Goal: Task Accomplishment & Management: Manage account settings

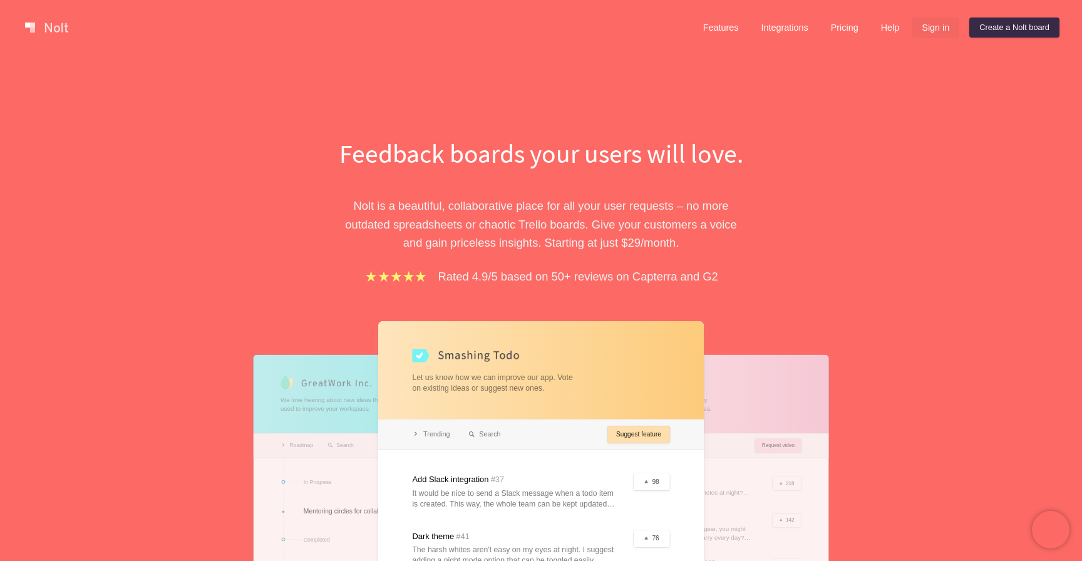
click at [923, 33] on link "Sign in" at bounding box center [936, 28] width 48 height 20
click at [942, 34] on link "Sign in" at bounding box center [936, 28] width 48 height 20
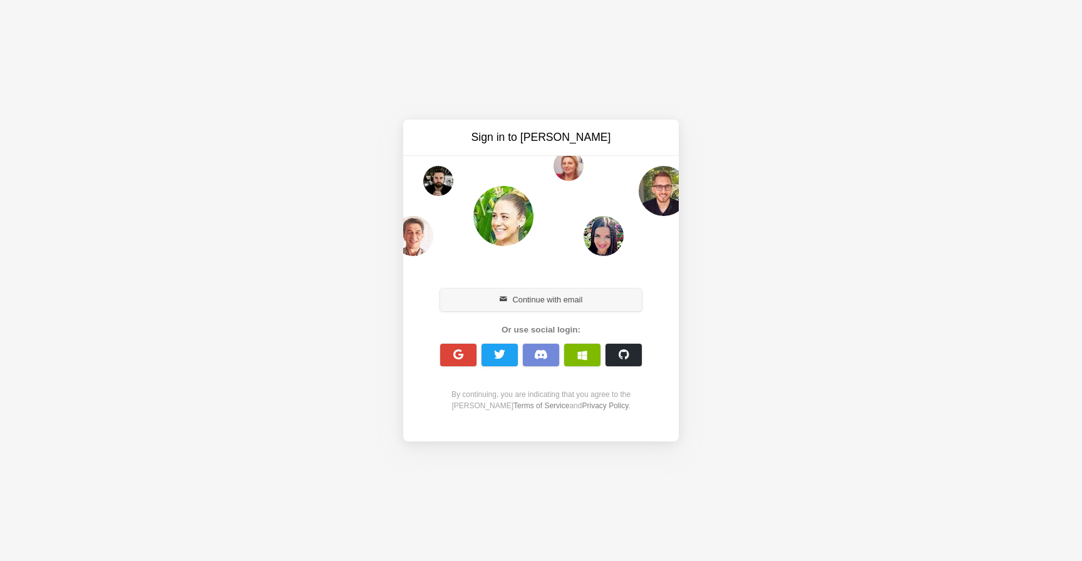
click at [550, 294] on button "Continue with email" at bounding box center [541, 300] width 202 height 23
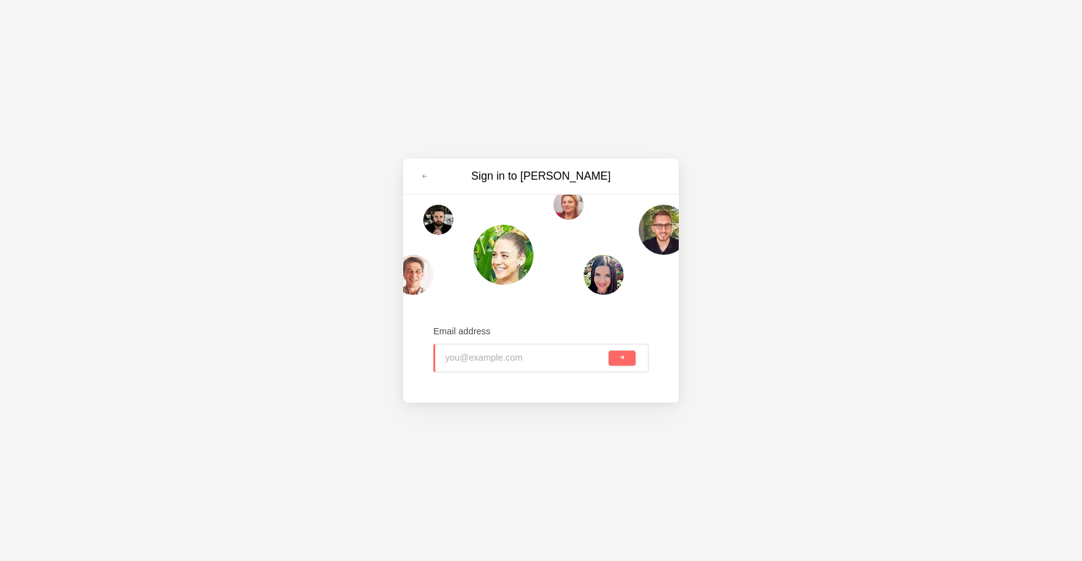
click at [481, 339] on div "Email address" at bounding box center [540, 349] width 215 height 48
click at [474, 355] on input "email" at bounding box center [525, 359] width 162 height 28
type input "[PERSON_NAME][EMAIL_ADDRESS][DOMAIN_NAME]"
click at [609, 351] on button "submit" at bounding box center [622, 358] width 27 height 15
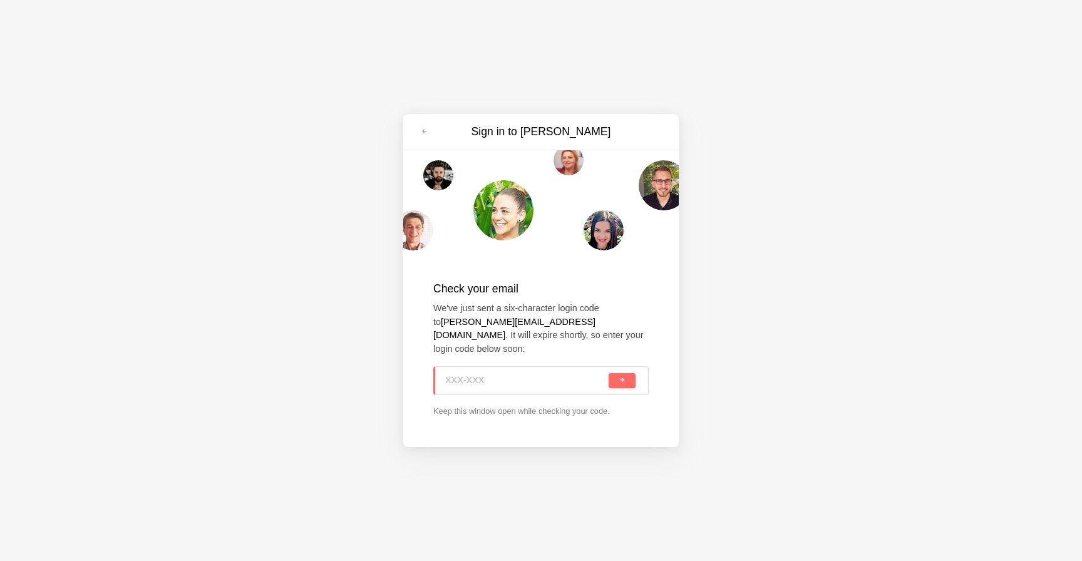
paste input "XNF-FR8"
type input "XNF-FR8"
click at [626, 376] on button "submit" at bounding box center [622, 380] width 27 height 15
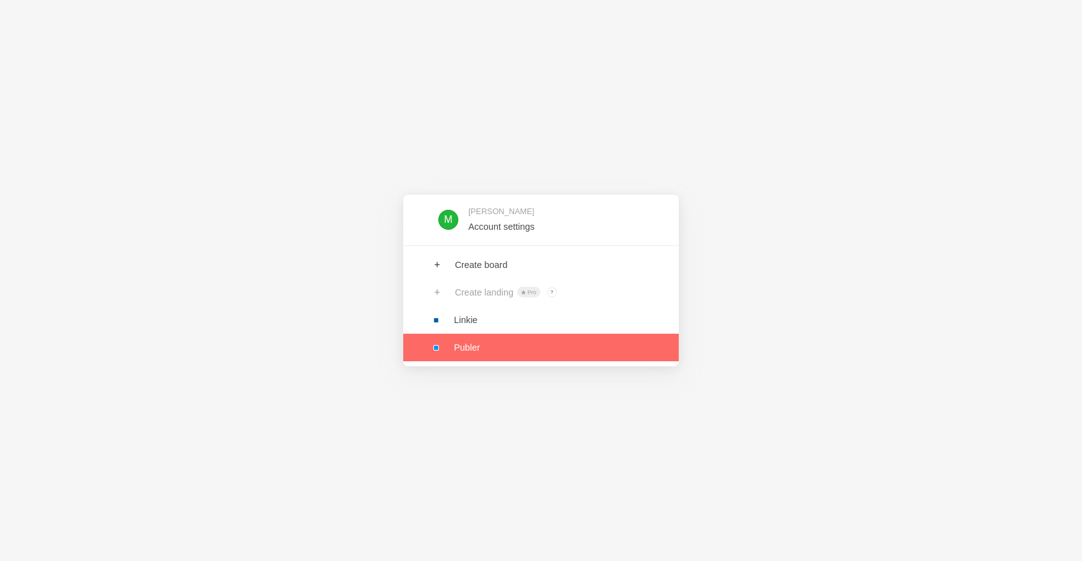
click at [484, 348] on link at bounding box center [541, 348] width 276 height 28
